Goal: Task Accomplishment & Management: Use online tool/utility

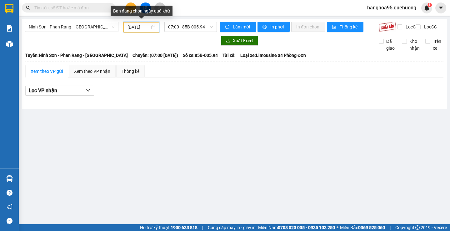
click at [149, 26] on input "[DATE]" at bounding box center [139, 27] width 22 height 7
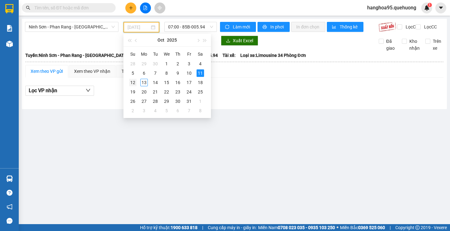
click at [131, 83] on div "12" at bounding box center [133, 83] width 8 height 8
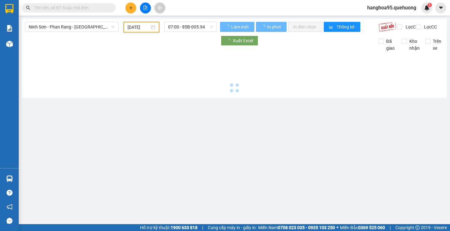
type input "[DATE]"
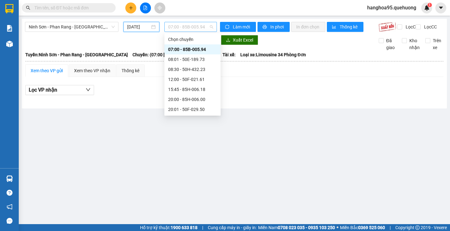
click at [204, 26] on span "07:00 - 85B-005.94" at bounding box center [190, 26] width 45 height 9
click at [195, 109] on div "20:01 - 50F-029.50" at bounding box center [192, 109] width 49 height 7
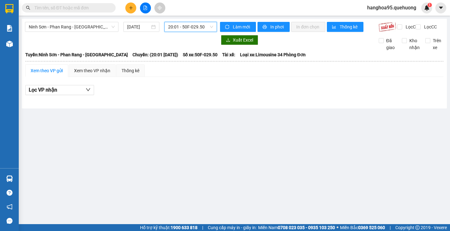
click at [209, 28] on span "20:01 - 50F-029.50" at bounding box center [190, 26] width 45 height 9
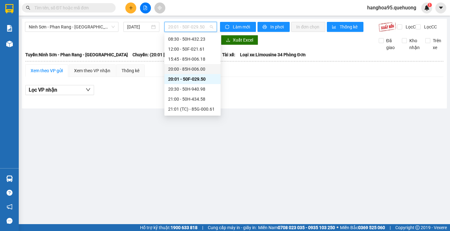
scroll to position [63, 0]
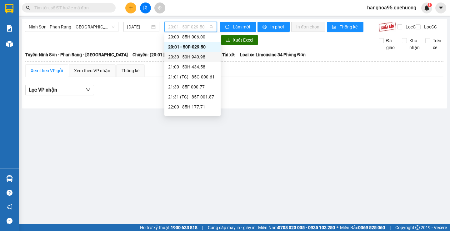
click at [193, 56] on div "20:30 - 50H-940.98" at bounding box center [192, 56] width 49 height 7
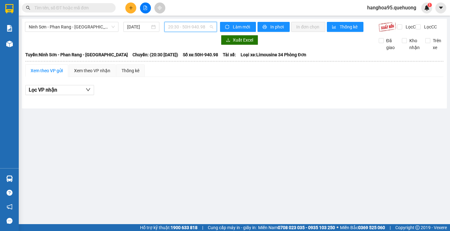
click at [209, 26] on span "20:30 - 50H-940.98" at bounding box center [190, 26] width 45 height 9
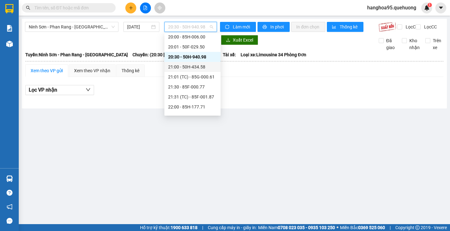
click at [203, 69] on div "21:00 - 50H-434.58" at bounding box center [192, 66] width 49 height 7
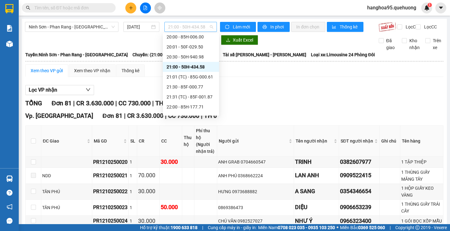
click at [208, 28] on span "21:00 - 50H-434.58" at bounding box center [190, 26] width 45 height 9
click at [197, 36] on div "20:00 - 85H-006.00" at bounding box center [191, 36] width 49 height 7
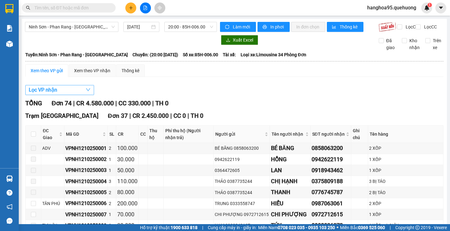
click at [58, 95] on button "Lọc VP nhận" at bounding box center [59, 90] width 69 height 10
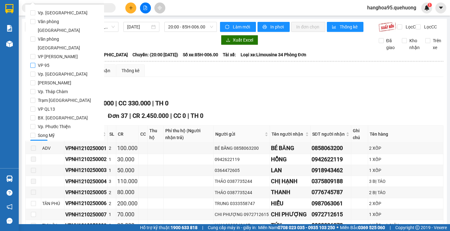
click at [34, 63] on input "VP 95" at bounding box center [32, 65] width 5 height 5
checkbox input "true"
click at [34, 80] on input "[PERSON_NAME]" at bounding box center [32, 82] width 5 height 5
checkbox input "true"
click at [39, 141] on span "Lọc" at bounding box center [38, 144] width 7 height 7
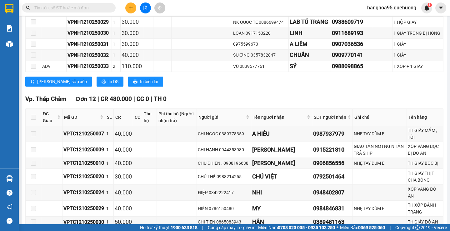
scroll to position [404, 0]
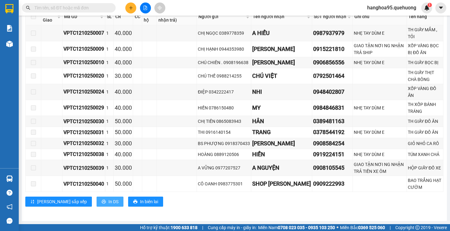
click at [97, 201] on button "In DS" at bounding box center [110, 202] width 27 height 10
